Goal: Task Accomplishment & Management: Manage account settings

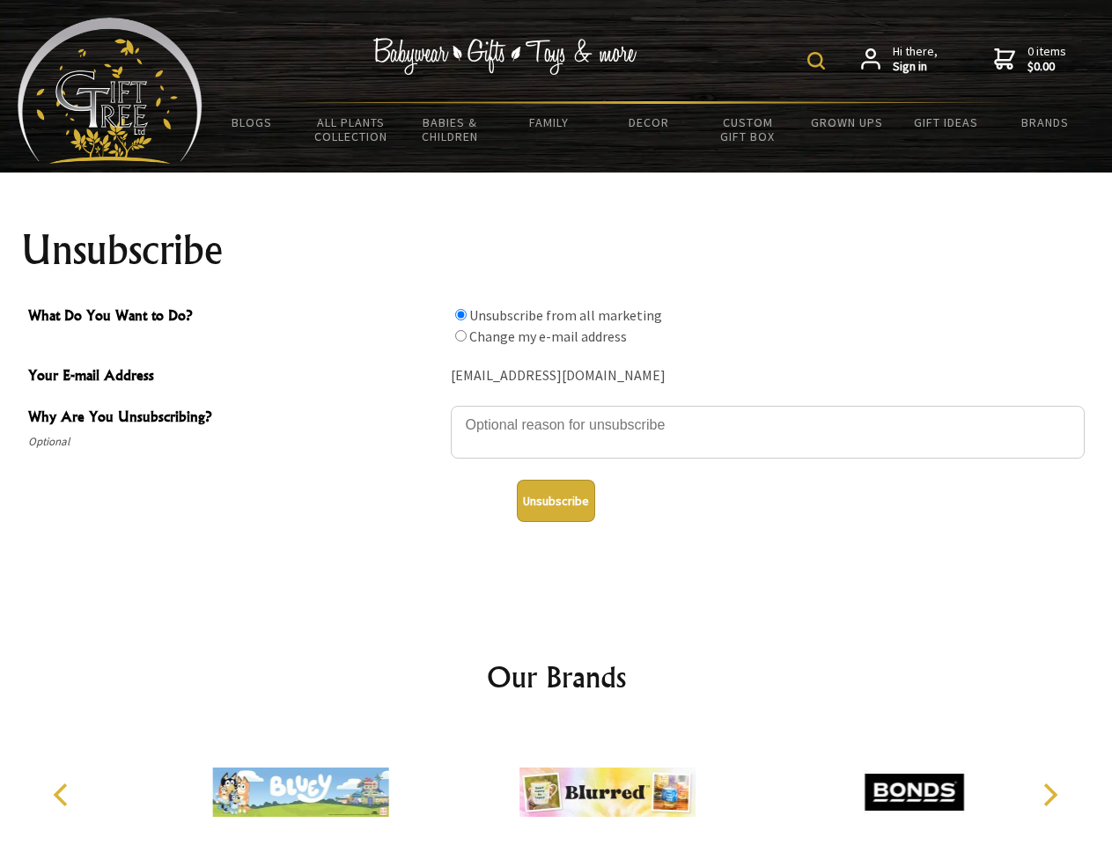
click at [819, 61] on img at bounding box center [817, 61] width 18 height 18
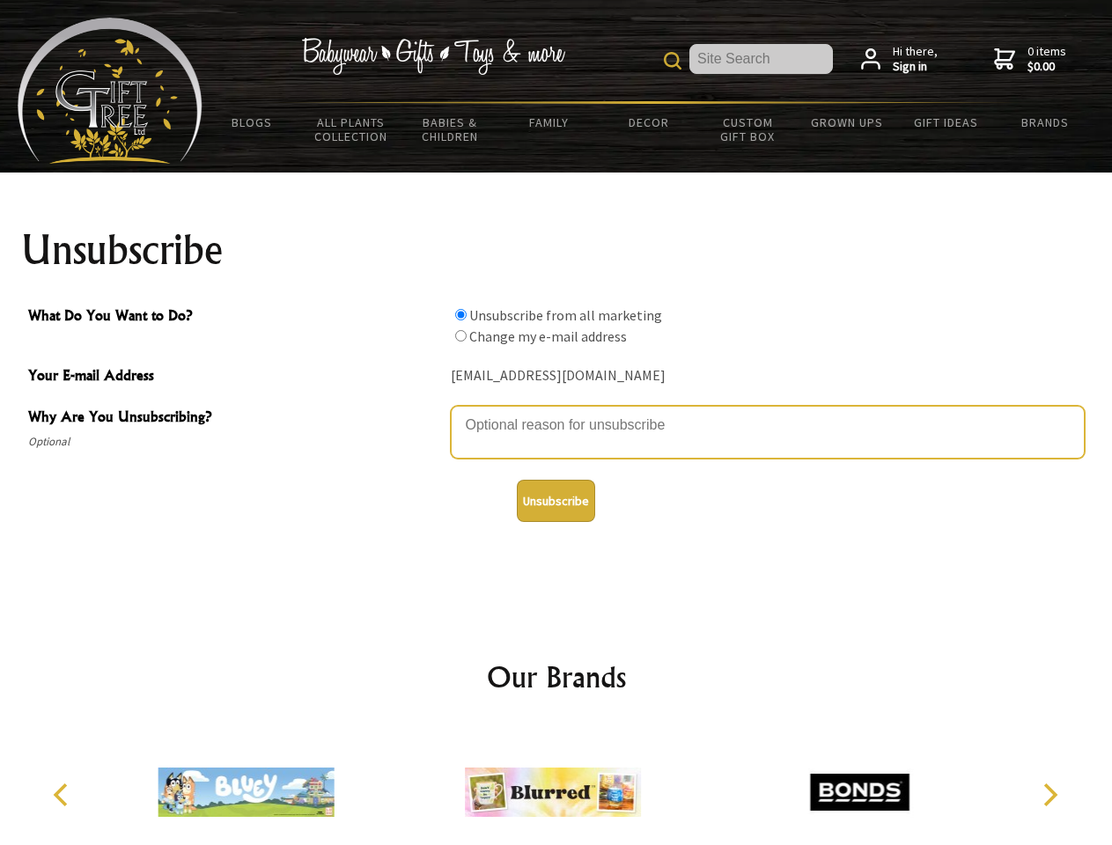
click at [557, 412] on textarea "Why Are You Unsubscribing?" at bounding box center [768, 432] width 634 height 53
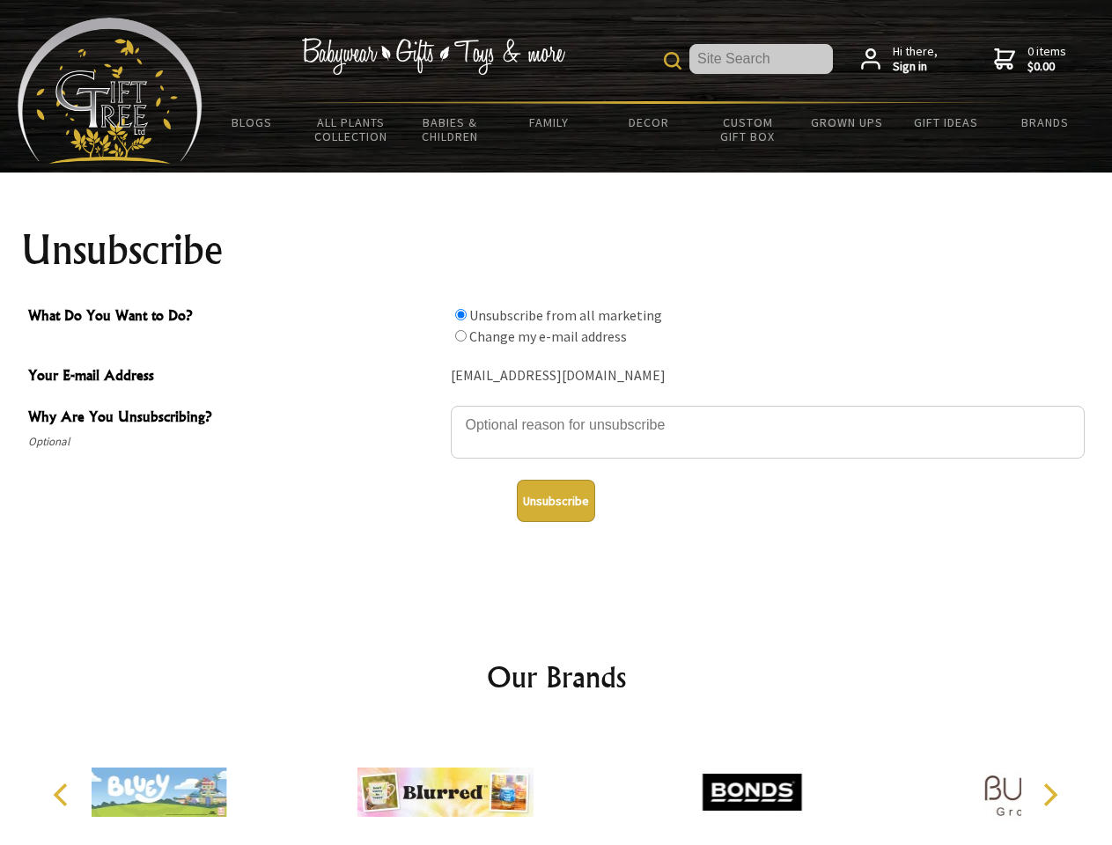
click at [461, 314] on input "What Do You Want to Do?" at bounding box center [460, 314] width 11 height 11
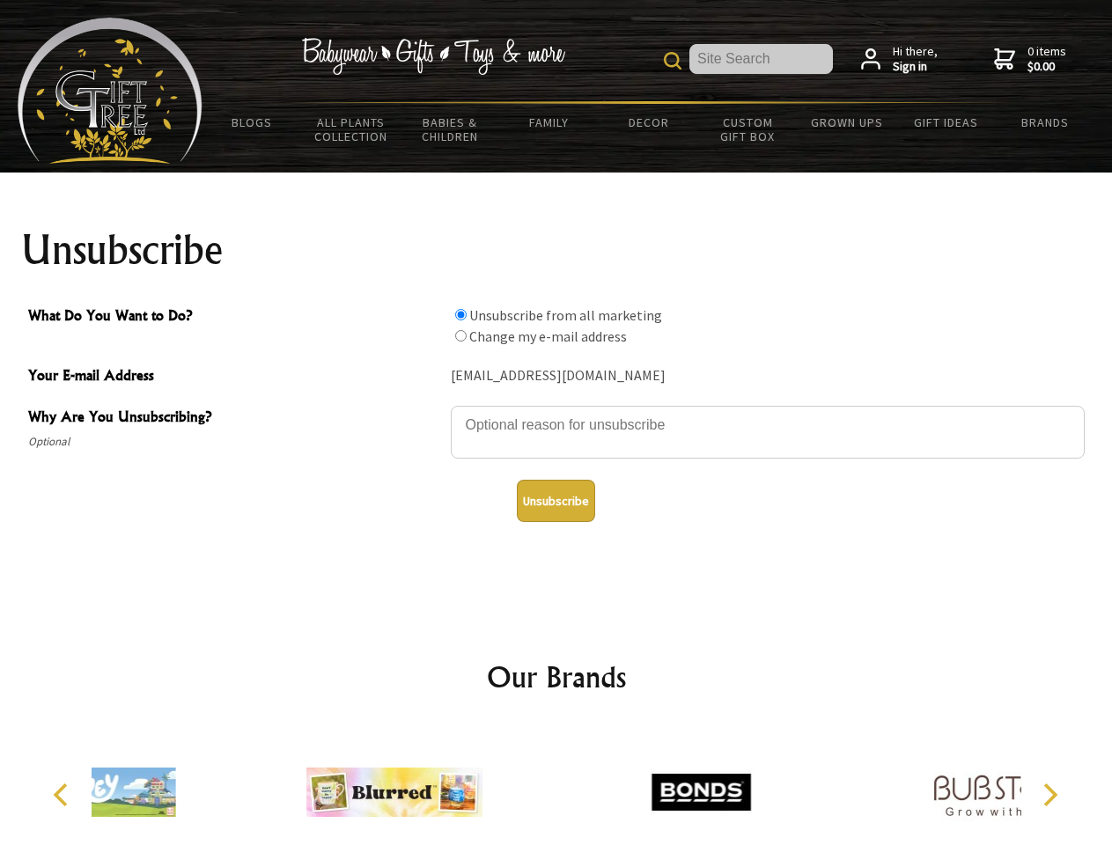
click at [461, 336] on input "What Do You Want to Do?" at bounding box center [460, 335] width 11 height 11
radio input "true"
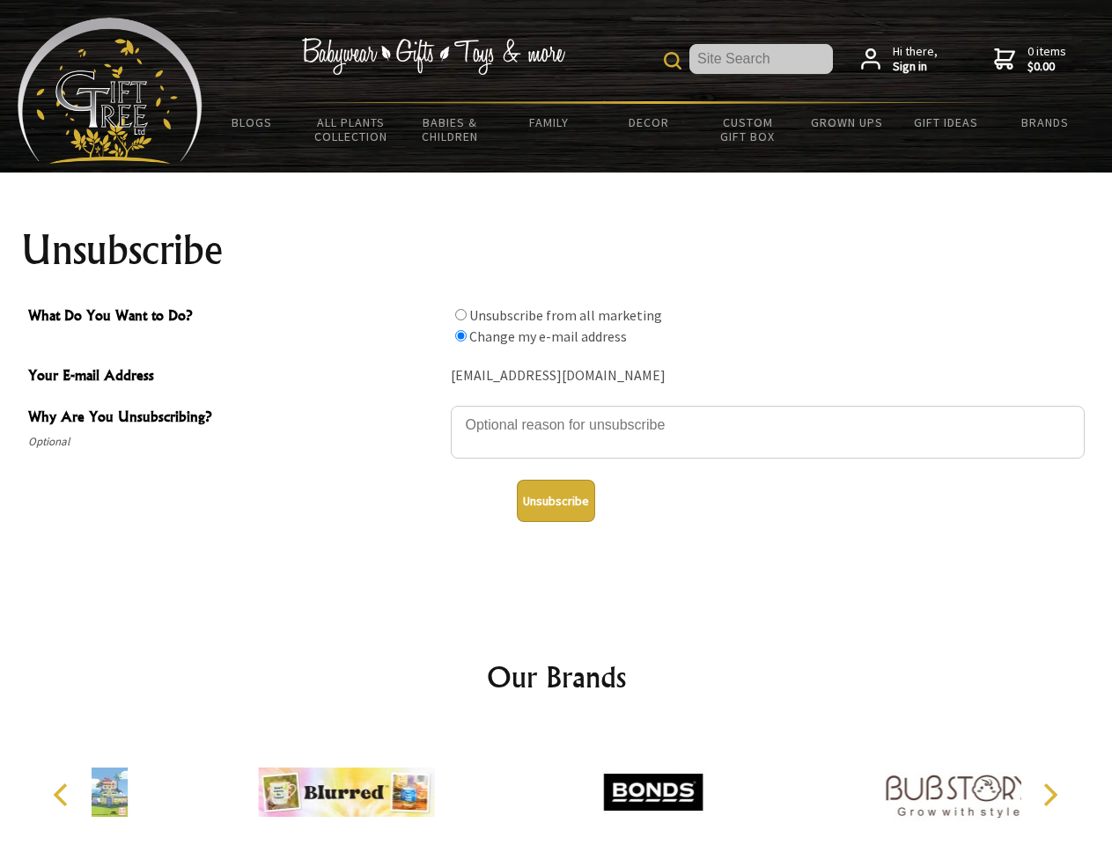
click at [556, 501] on button "Unsubscribe" at bounding box center [556, 501] width 78 height 42
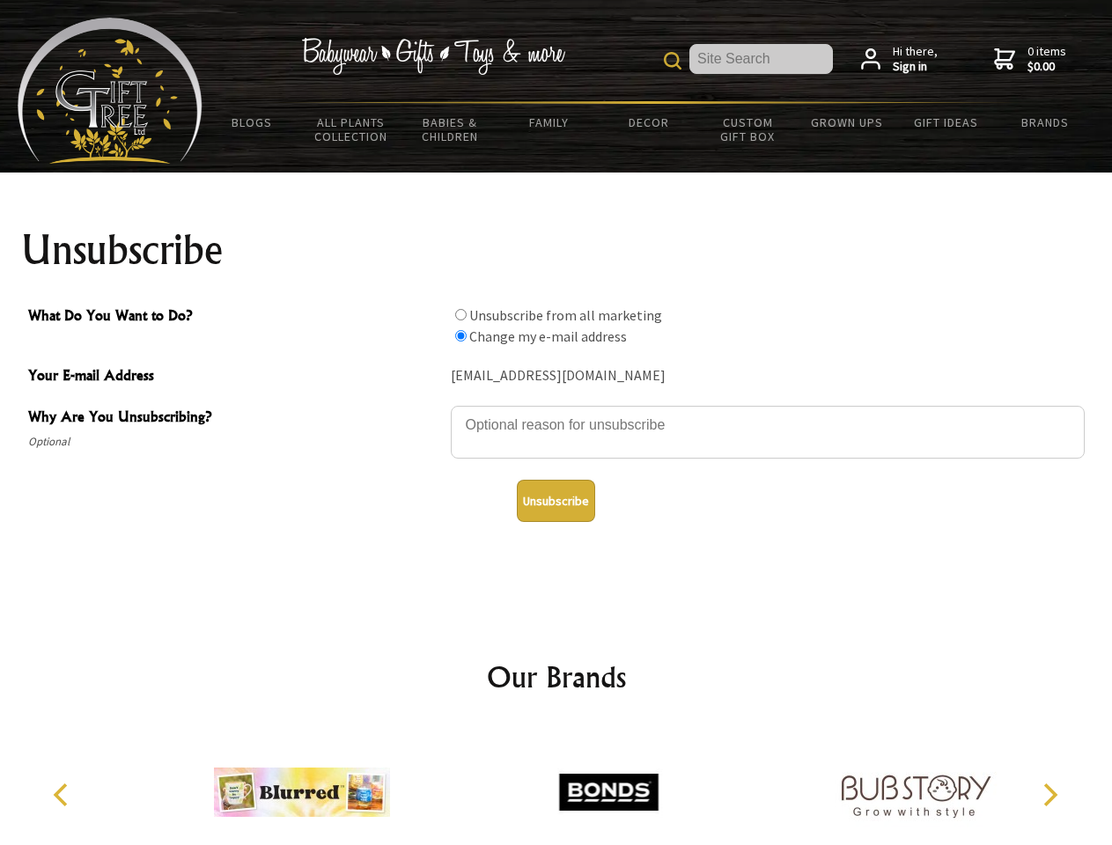
click at [63, 795] on icon "Previous" at bounding box center [62, 795] width 23 height 23
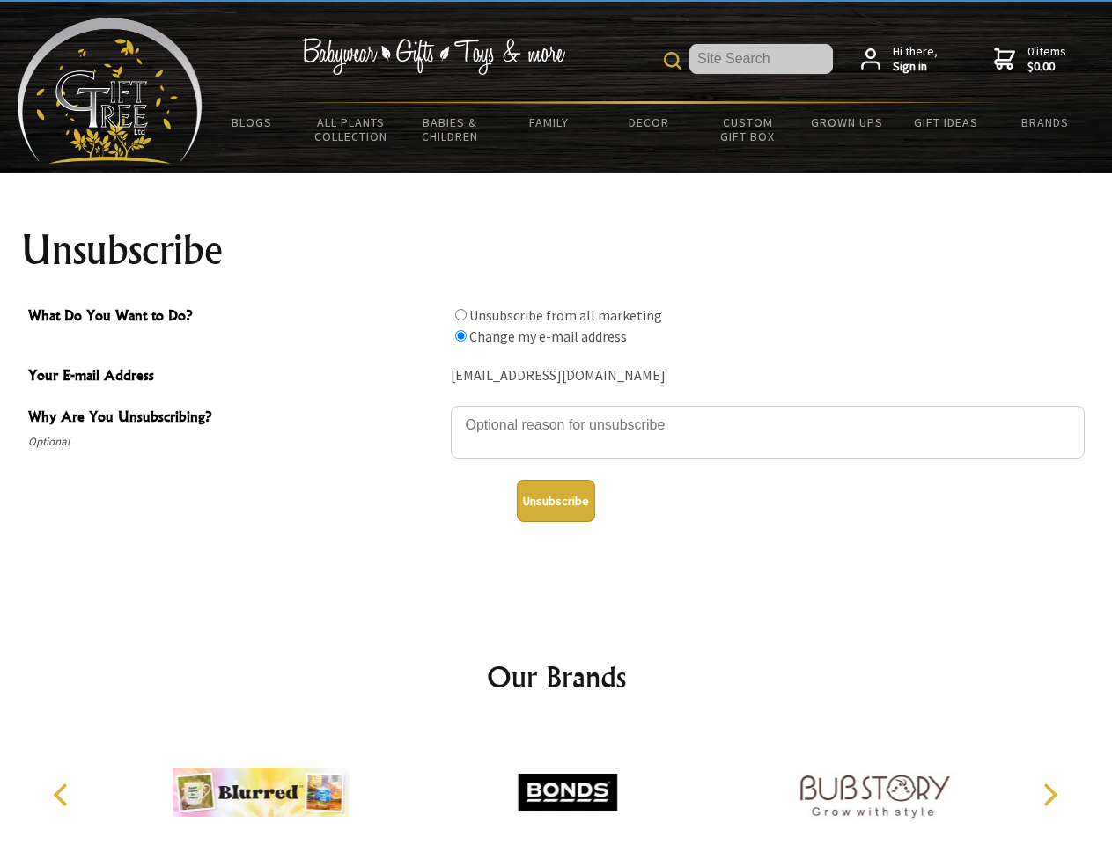
click at [1050, 795] on icon "Next" at bounding box center [1048, 795] width 23 height 23
